Goal: Task Accomplishment & Management: Manage account settings

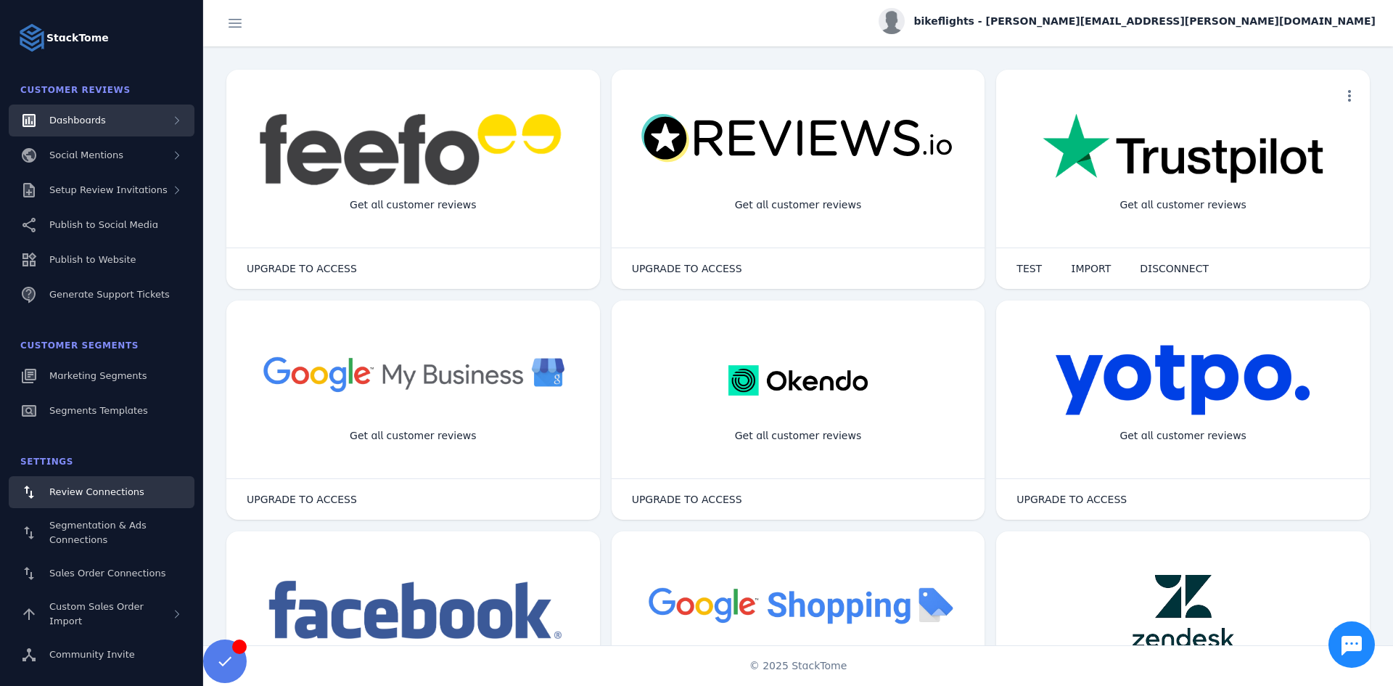
click at [91, 131] on div "Dashboards" at bounding box center [102, 121] width 186 height 32
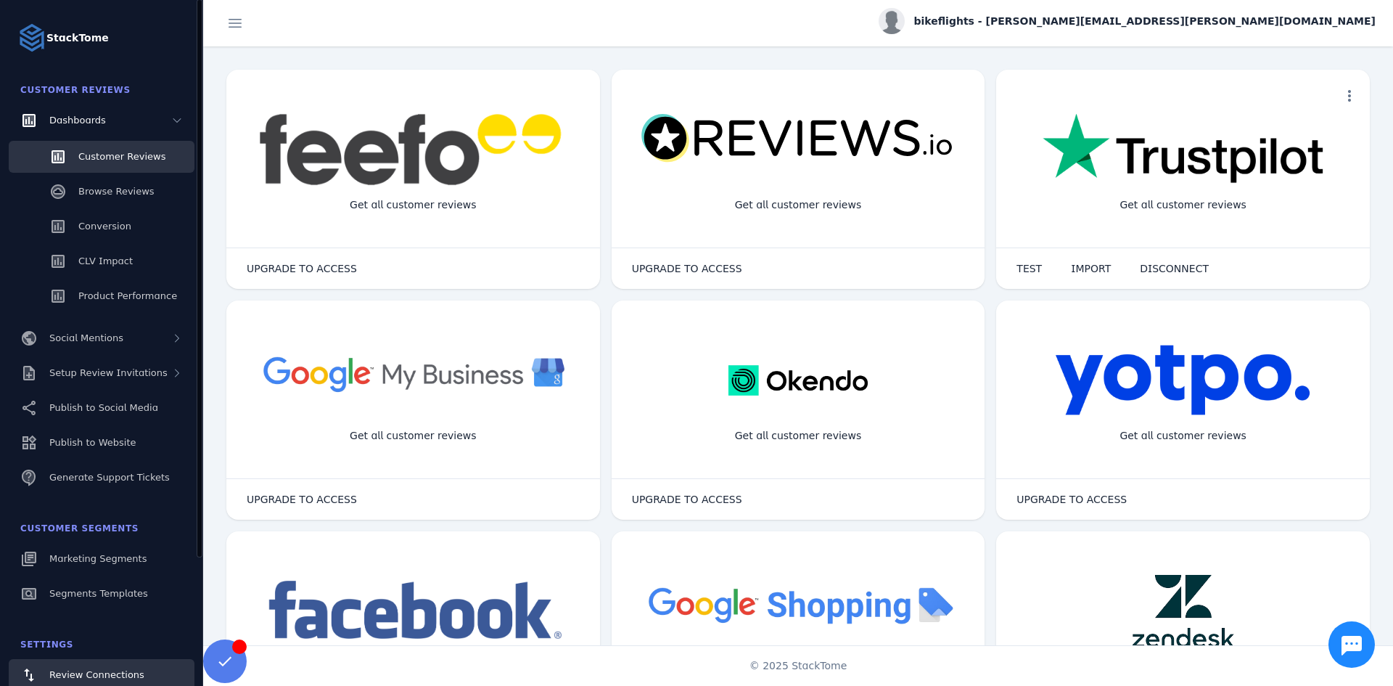
click at [97, 157] on span "Customer Reviews" at bounding box center [121, 156] width 87 height 11
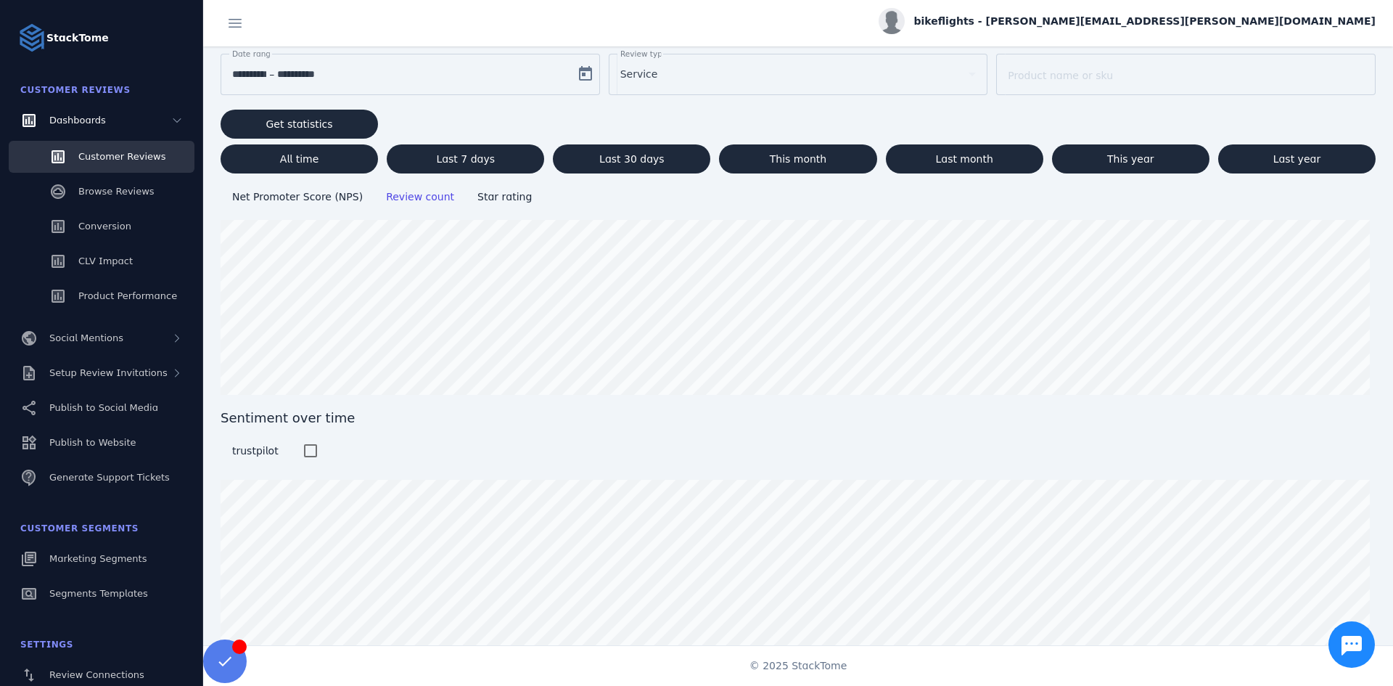
scroll to position [85, 0]
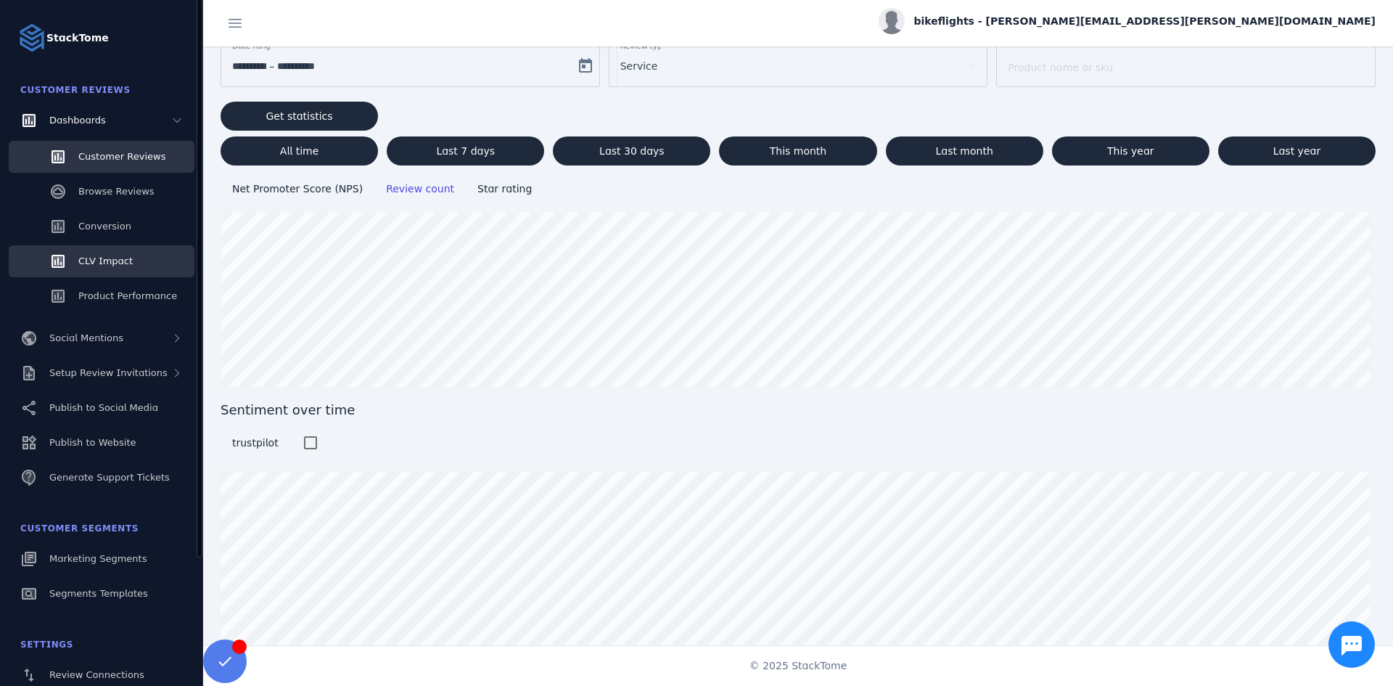
click at [112, 261] on span "CLV Impact" at bounding box center [105, 260] width 54 height 11
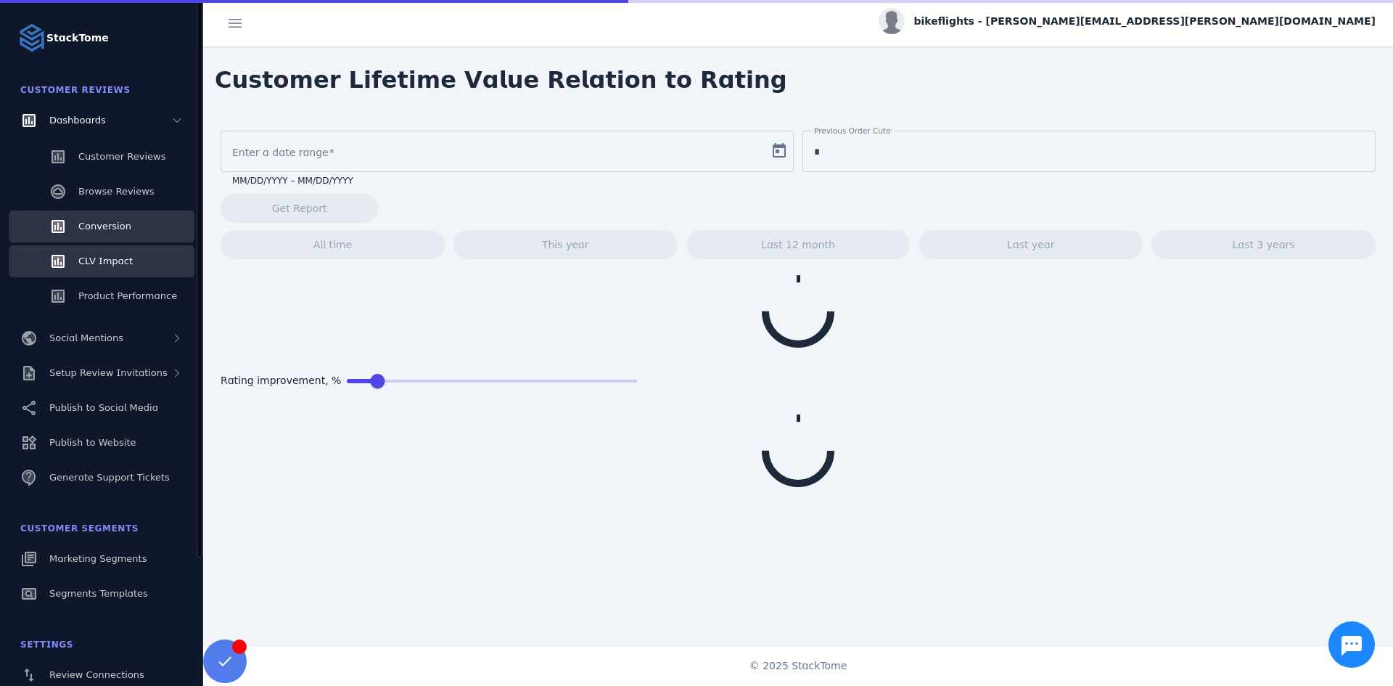
type input "**********"
click at [108, 213] on link "Conversion" at bounding box center [102, 226] width 186 height 32
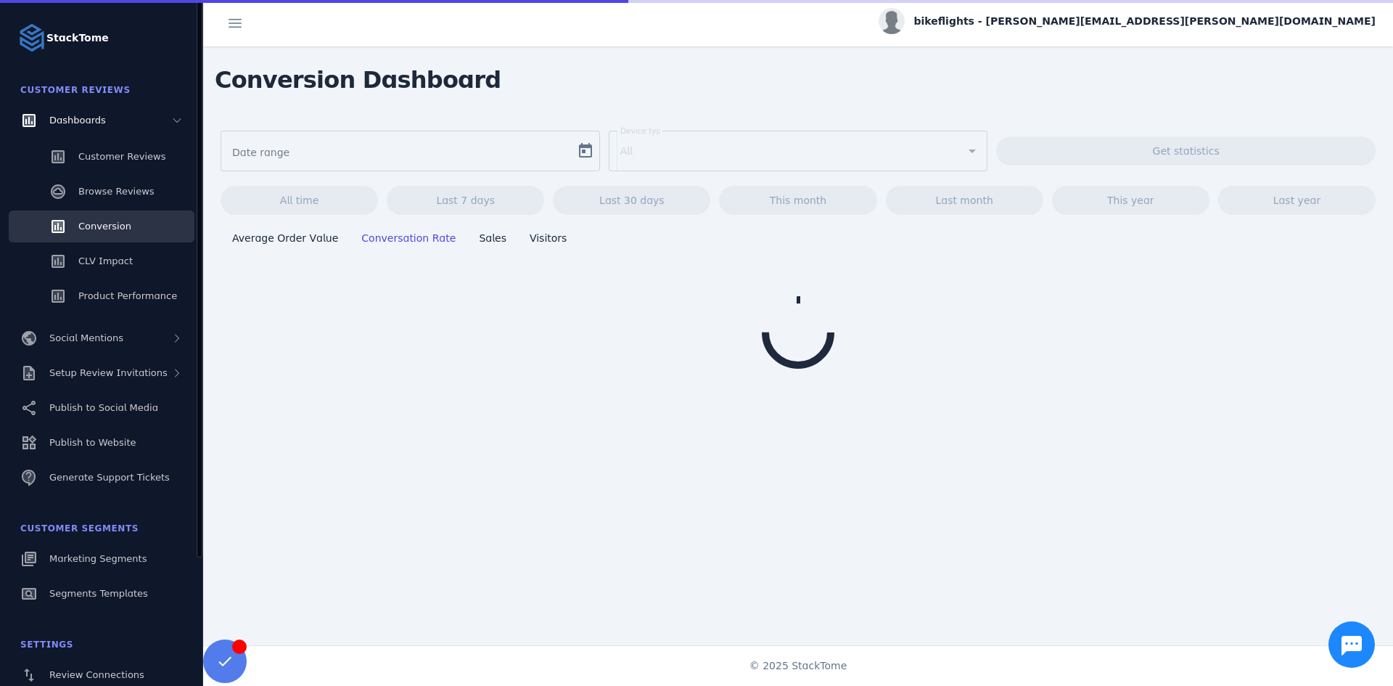
type input "**********"
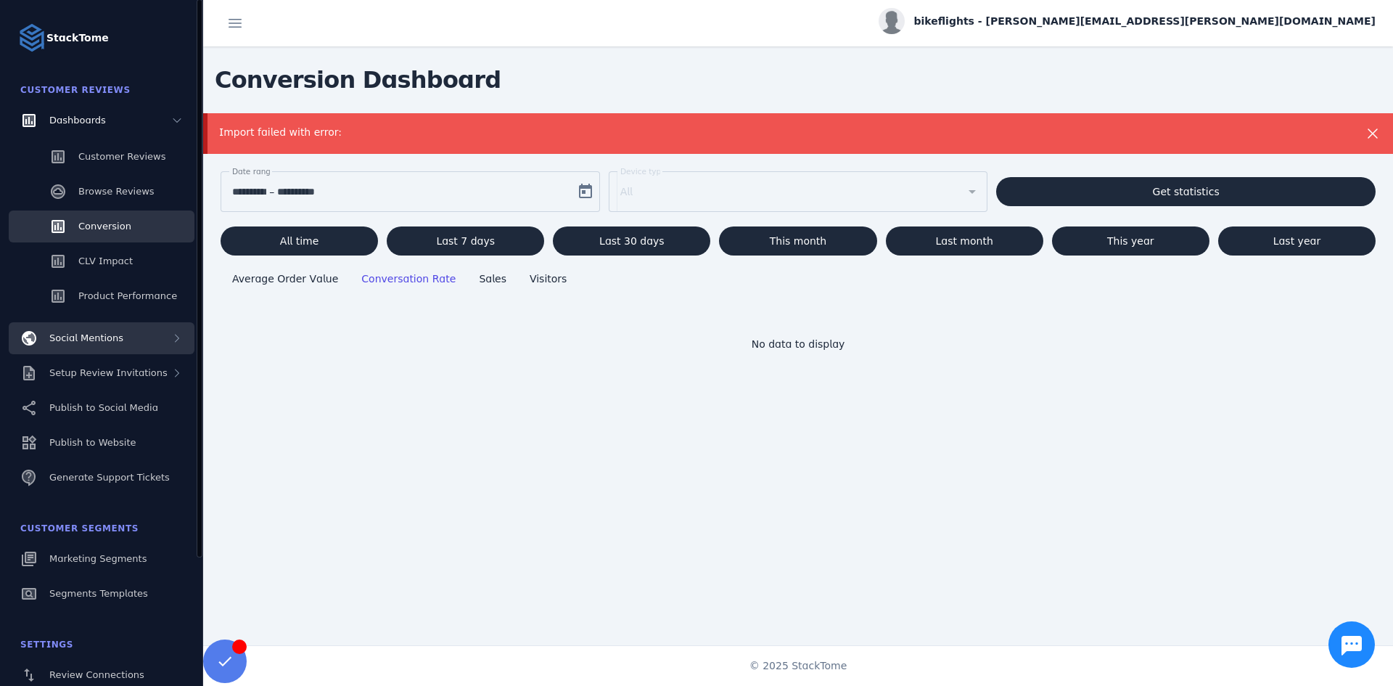
click at [112, 336] on span "Social Mentions" at bounding box center [86, 337] width 74 height 11
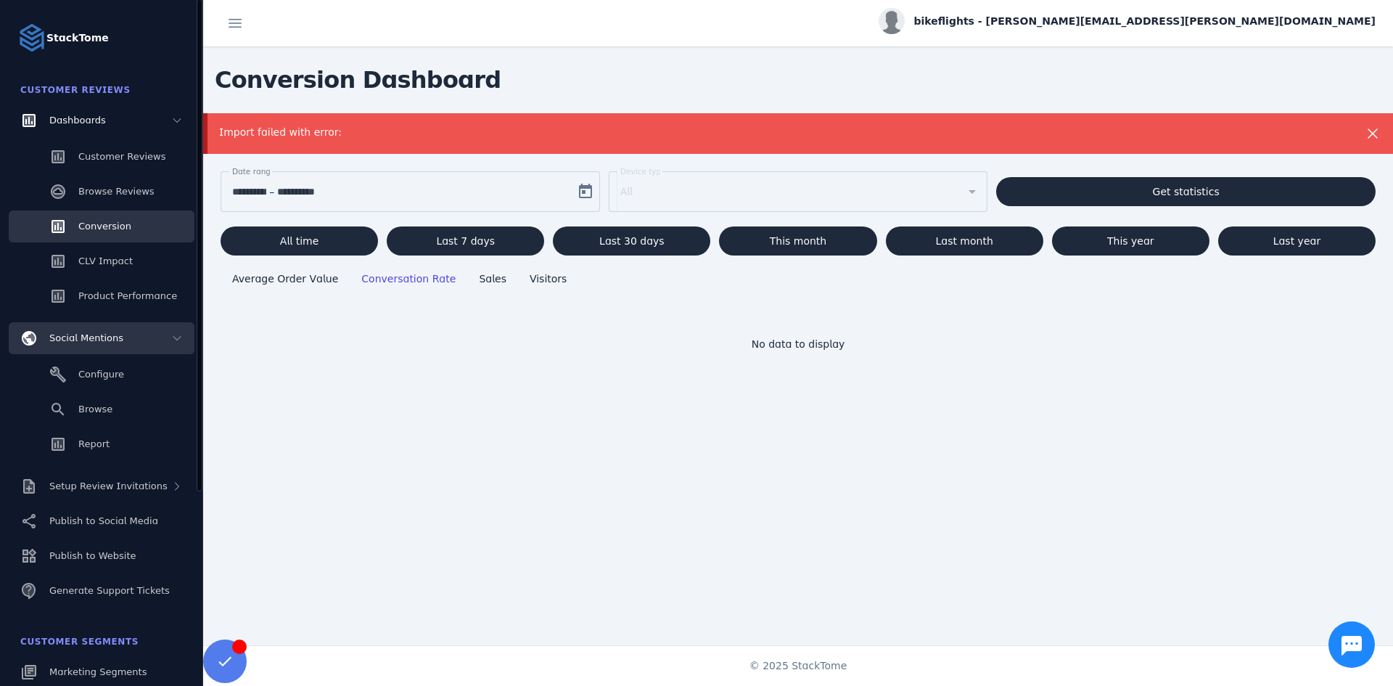
click at [112, 336] on span "Social Mentions" at bounding box center [86, 337] width 74 height 11
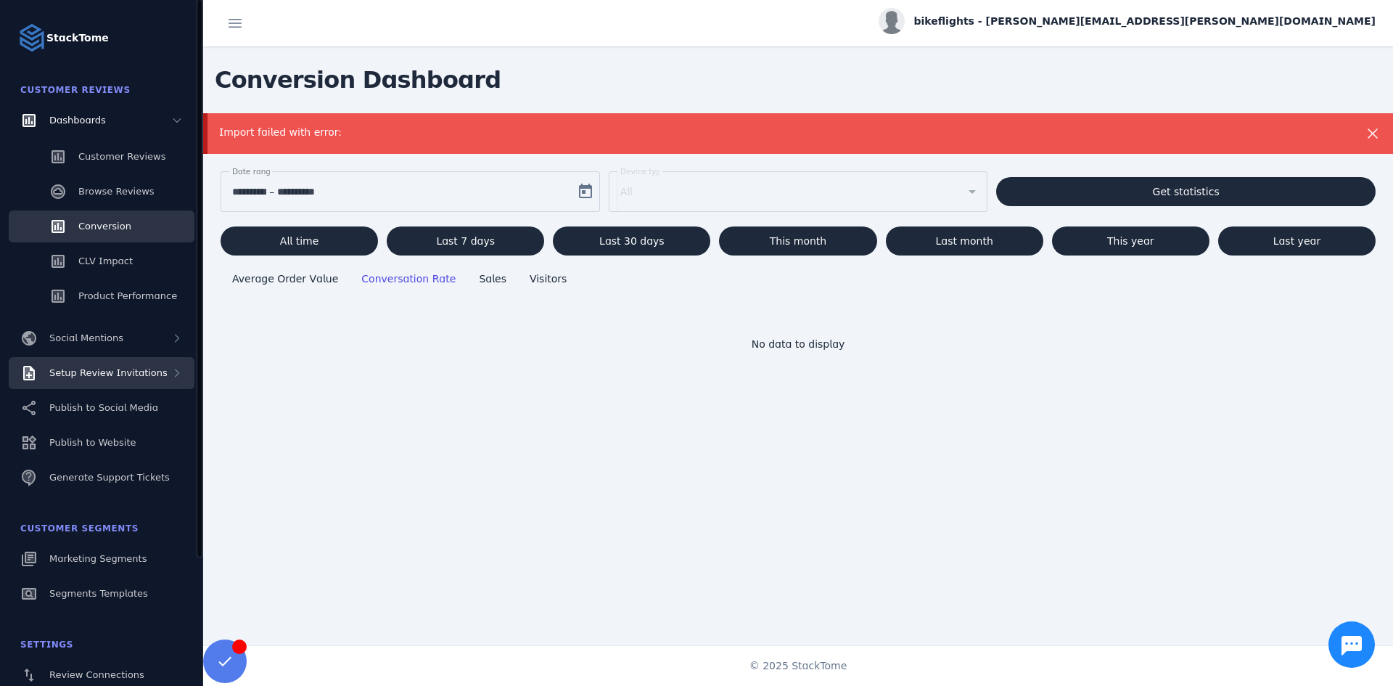
click at [115, 378] on span "Setup Review Invitations" at bounding box center [108, 372] width 118 height 11
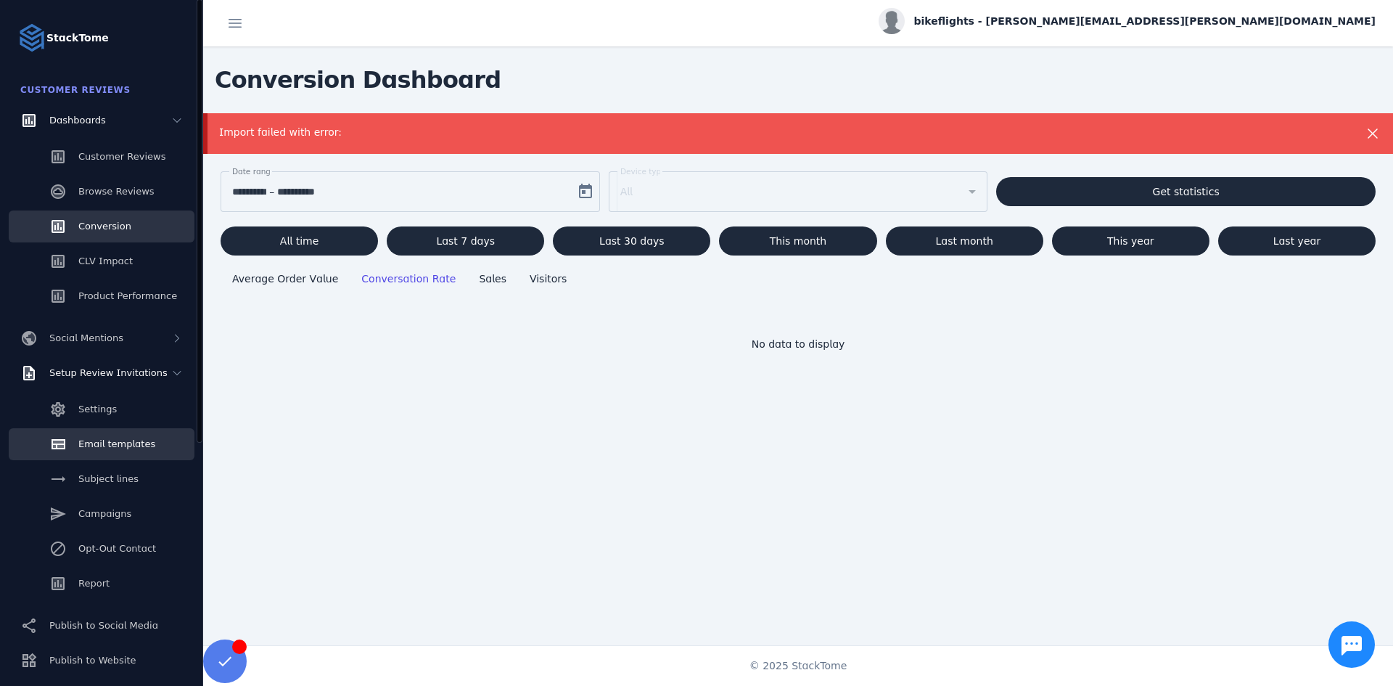
click at [112, 449] on span "Email templates" at bounding box center [116, 443] width 77 height 11
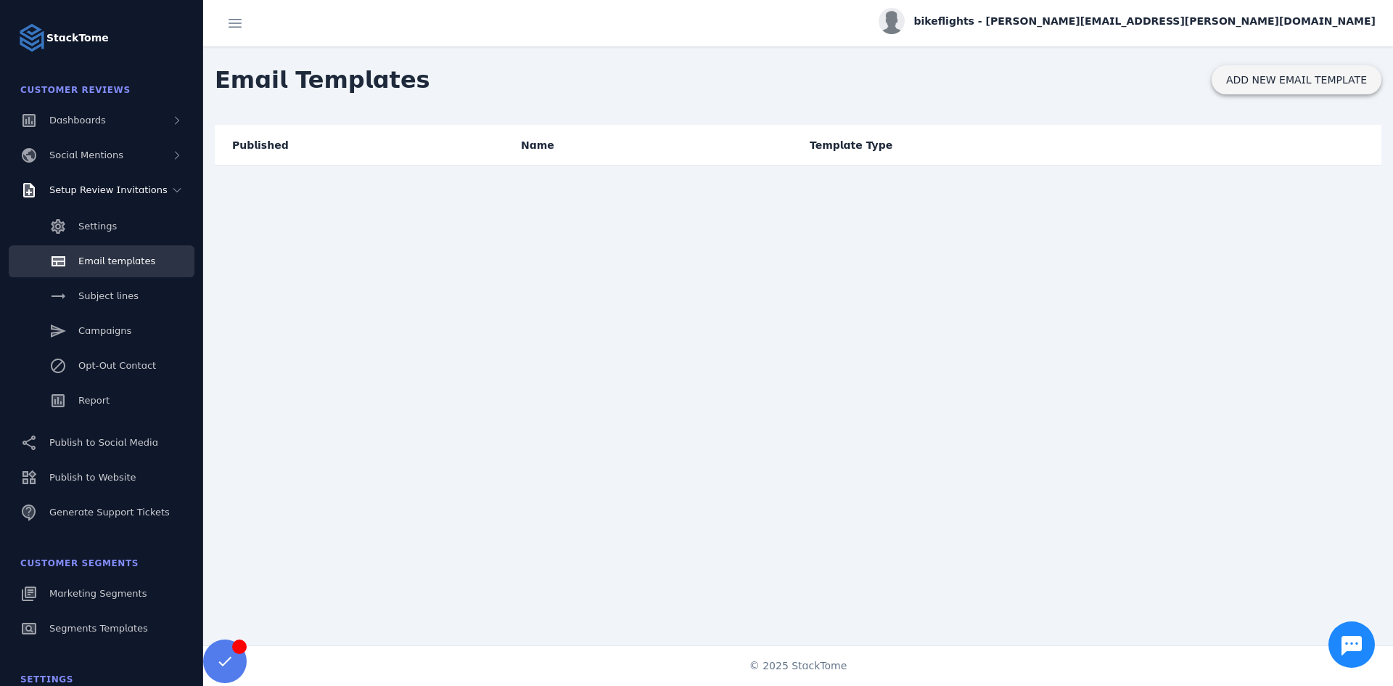
click at [1264, 78] on span "ADD NEW EMAIL TEMPLATE" at bounding box center [1297, 80] width 141 height 10
